Goal: Navigation & Orientation: Find specific page/section

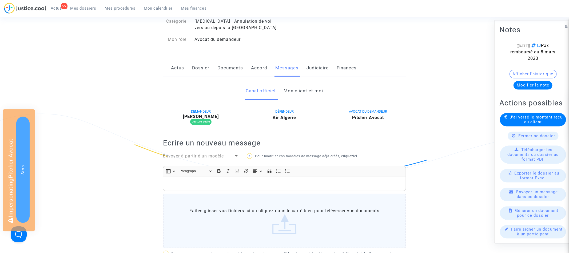
scroll to position [30, 0]
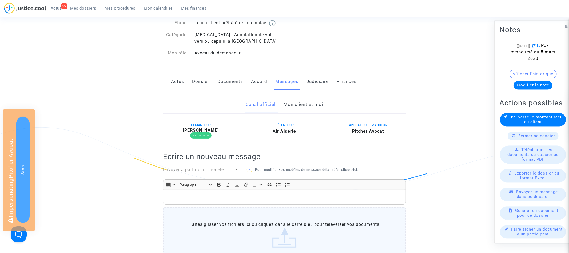
click at [298, 105] on link "Mon client et moi" at bounding box center [304, 105] width 40 height 18
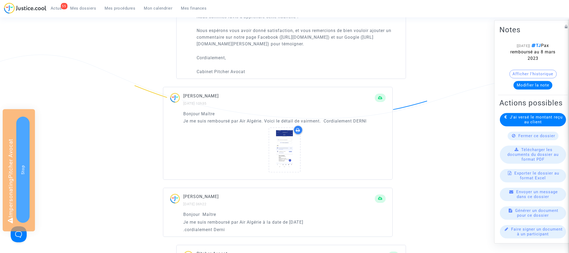
scroll to position [775, 0]
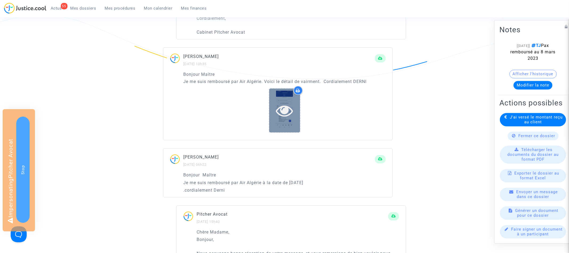
click at [286, 119] on icon at bounding box center [284, 110] width 17 height 17
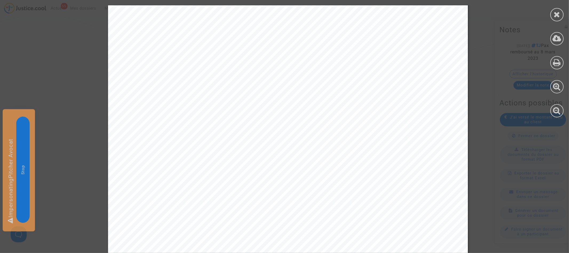
scroll to position [215, 0]
click at [553, 15] on div at bounding box center [557, 14] width 13 height 13
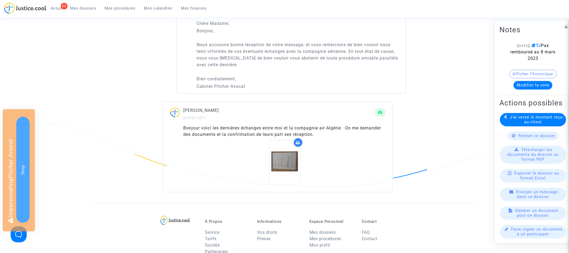
scroll to position [989, 0]
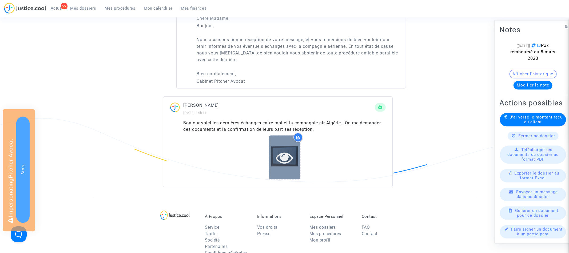
click at [282, 163] on icon at bounding box center [284, 157] width 17 height 17
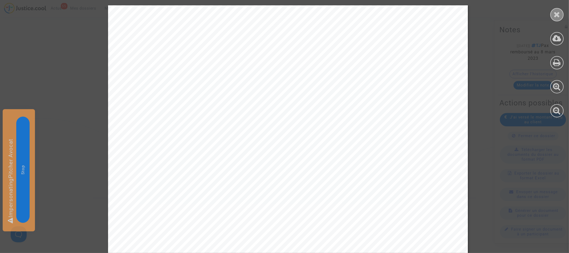
click at [556, 15] on icon at bounding box center [557, 14] width 7 height 8
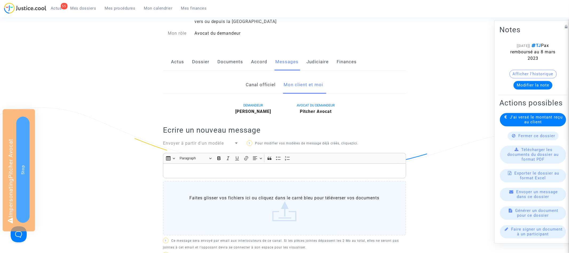
scroll to position [0, 0]
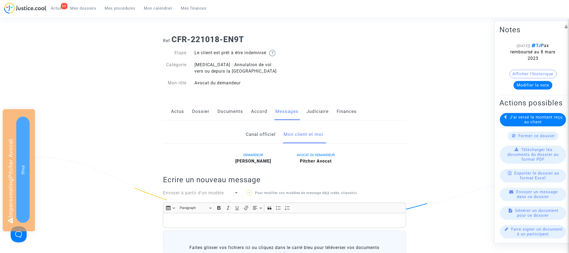
click at [205, 109] on link "Dossier" at bounding box center [200, 112] width 17 height 18
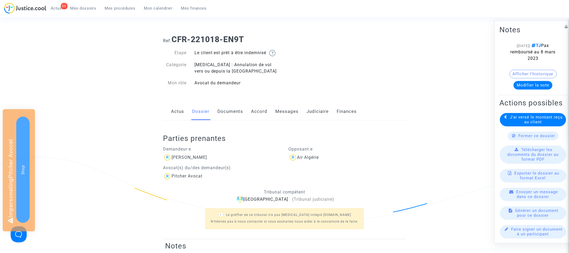
click at [320, 107] on link "Judiciaire" at bounding box center [318, 112] width 22 height 18
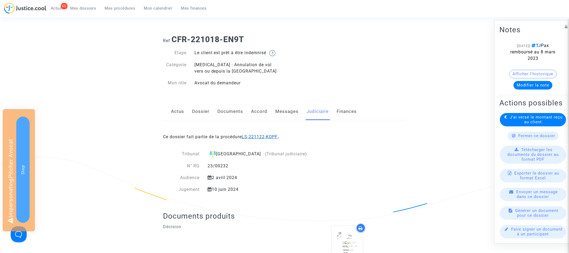
click at [276, 138] on link "LS-221122-KQPF" at bounding box center [260, 136] width 36 height 5
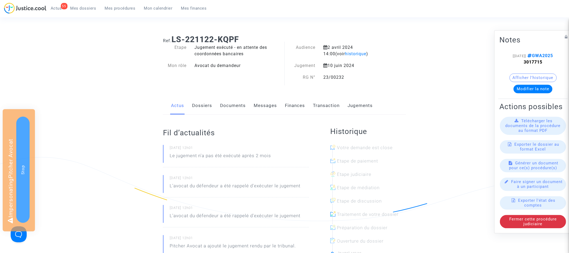
click at [239, 106] on link "Documents" at bounding box center [233, 106] width 26 height 18
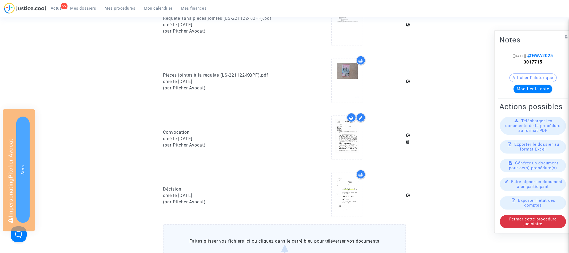
scroll to position [258, 0]
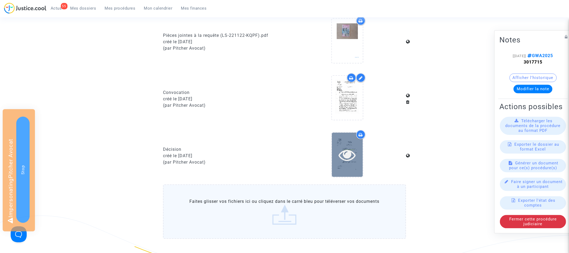
click at [346, 151] on icon at bounding box center [347, 154] width 17 height 17
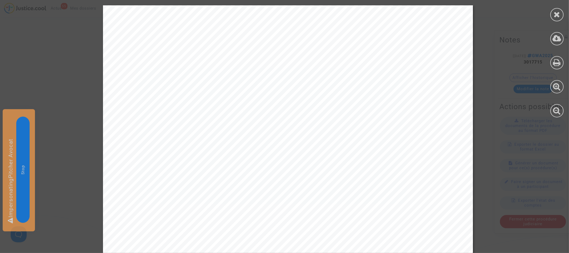
click at [563, 116] on div at bounding box center [557, 61] width 24 height 123
click at [561, 113] on div at bounding box center [557, 110] width 13 height 13
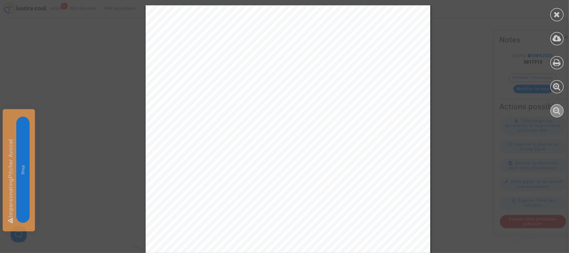
click at [561, 113] on div at bounding box center [557, 110] width 13 height 13
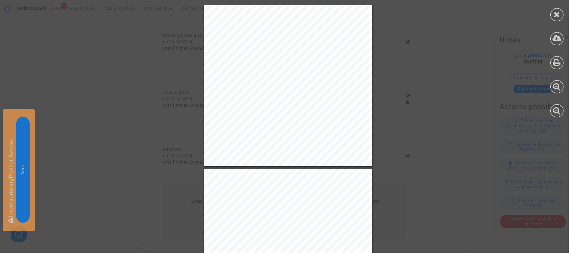
scroll to position [465, 0]
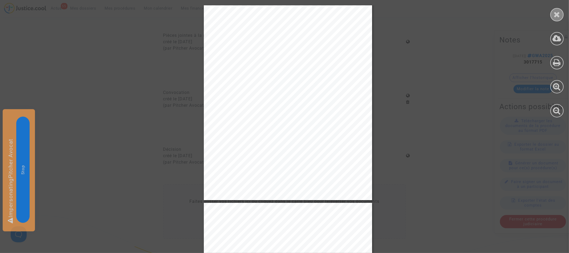
click at [558, 17] on icon at bounding box center [557, 14] width 7 height 8
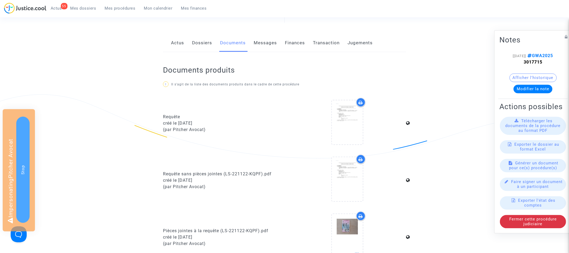
scroll to position [0, 0]
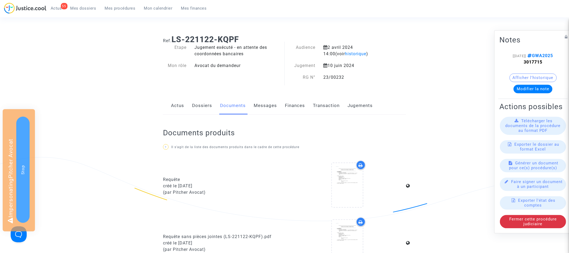
click at [205, 108] on link "Dossiers" at bounding box center [202, 106] width 20 height 18
